Goal: Task Accomplishment & Management: Manage account settings

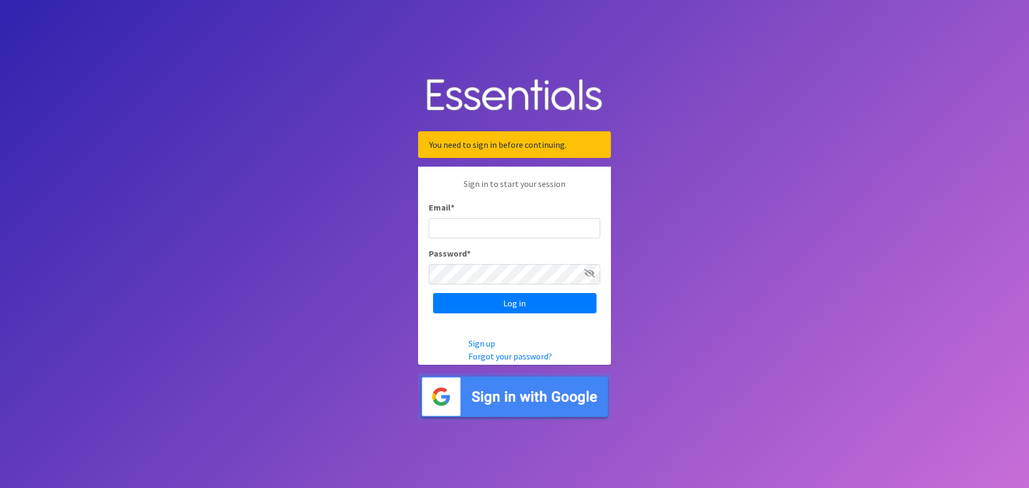
click at [474, 230] on input "Email *" at bounding box center [515, 228] width 172 height 20
click at [468, 229] on input "Email *" at bounding box center [515, 228] width 172 height 20
type input "[EMAIL_ADDRESS][DOMAIN_NAME]"
click at [494, 295] on input "Log in" at bounding box center [514, 303] width 163 height 20
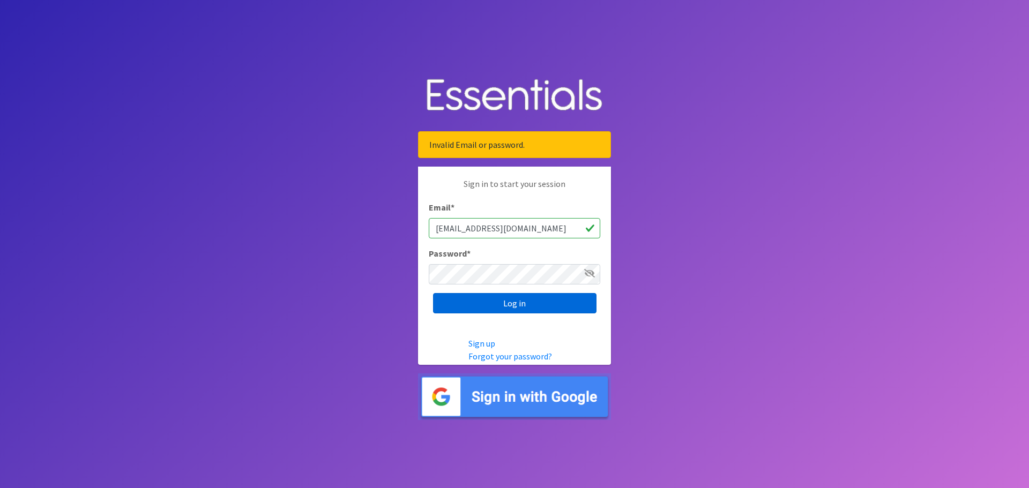
click at [517, 301] on input "Log in" at bounding box center [514, 303] width 163 height 20
click at [508, 300] on input "Log in" at bounding box center [514, 303] width 163 height 20
